Goal: Use online tool/utility: Use online tool/utility

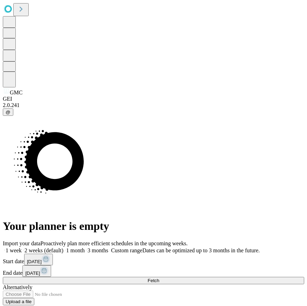
click at [108, 247] on span at bounding box center [108, 250] width 0 height 6
click at [159, 278] on span "Fetch" at bounding box center [154, 280] width 12 height 5
